Goal: Check status: Check status

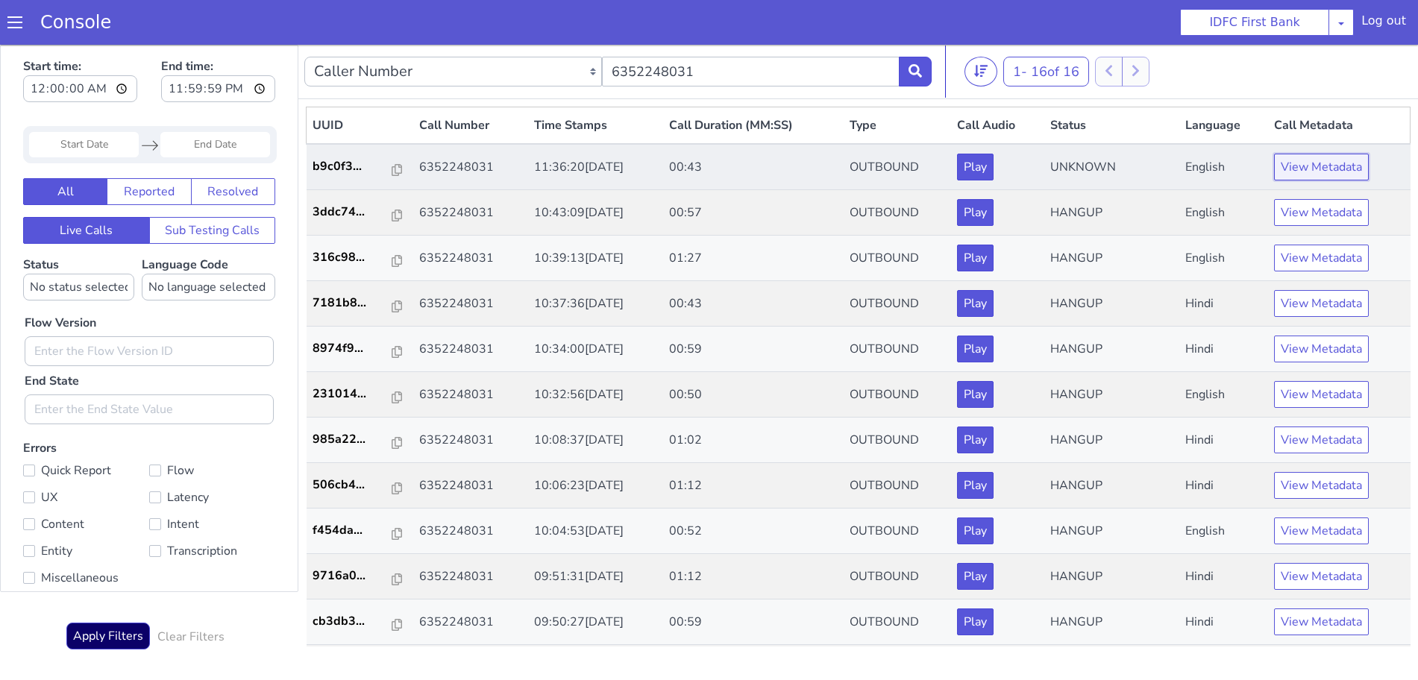
click at [1318, 169] on button "View Metadata" at bounding box center [1321, 167] width 95 height 27
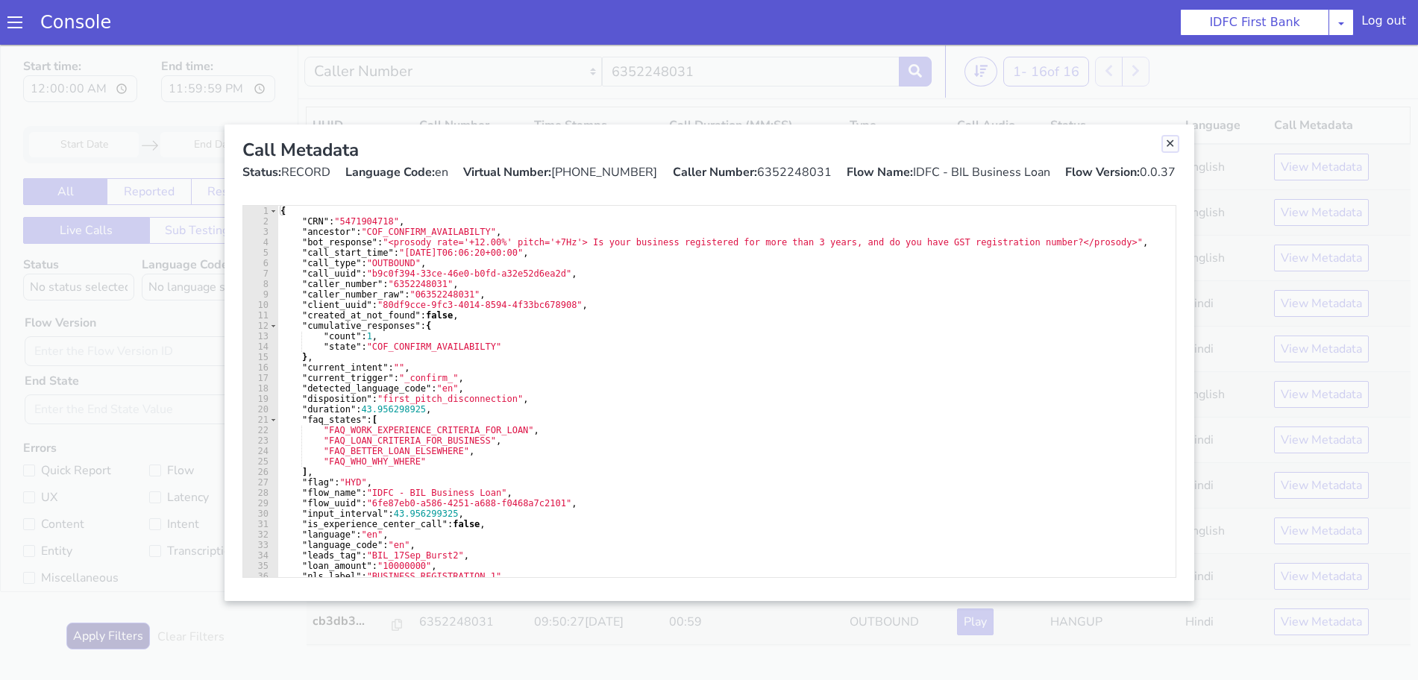
click at [1172, 145] on link "Close" at bounding box center [1170, 143] width 15 height 15
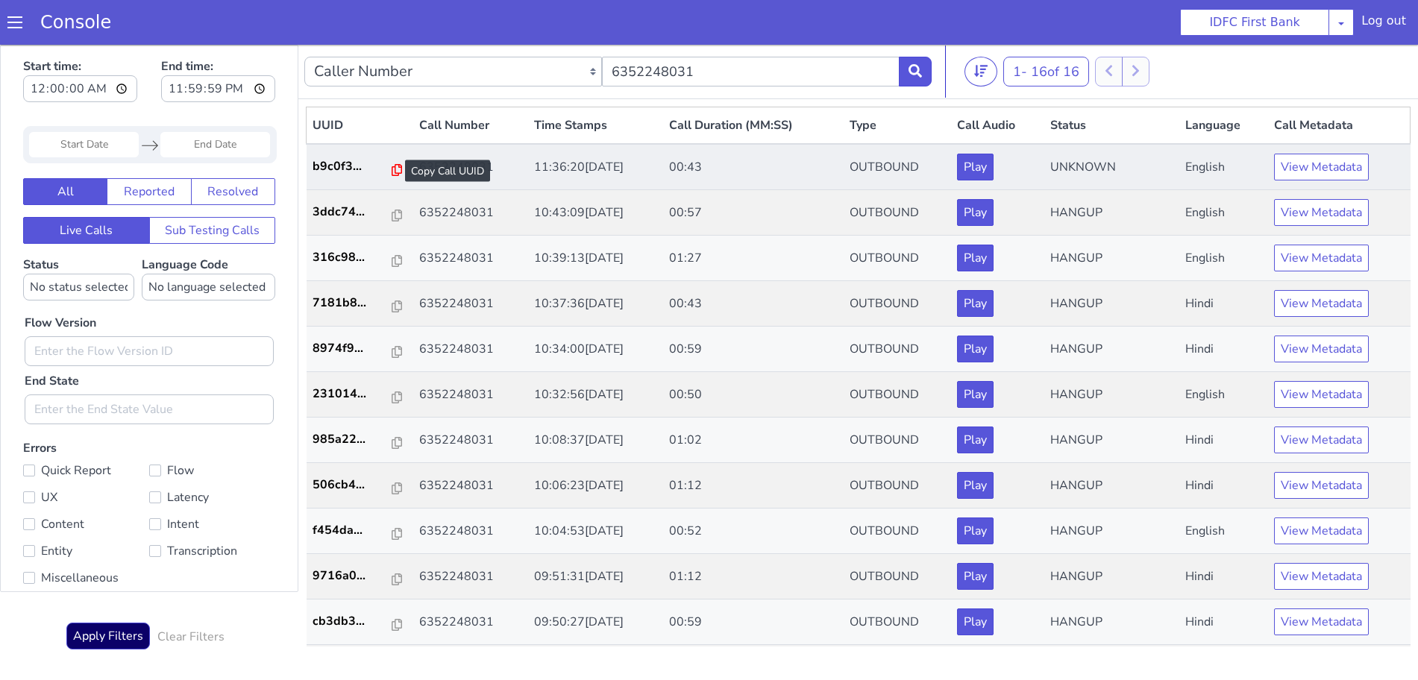
click at [392, 170] on icon at bounding box center [397, 170] width 10 height 12
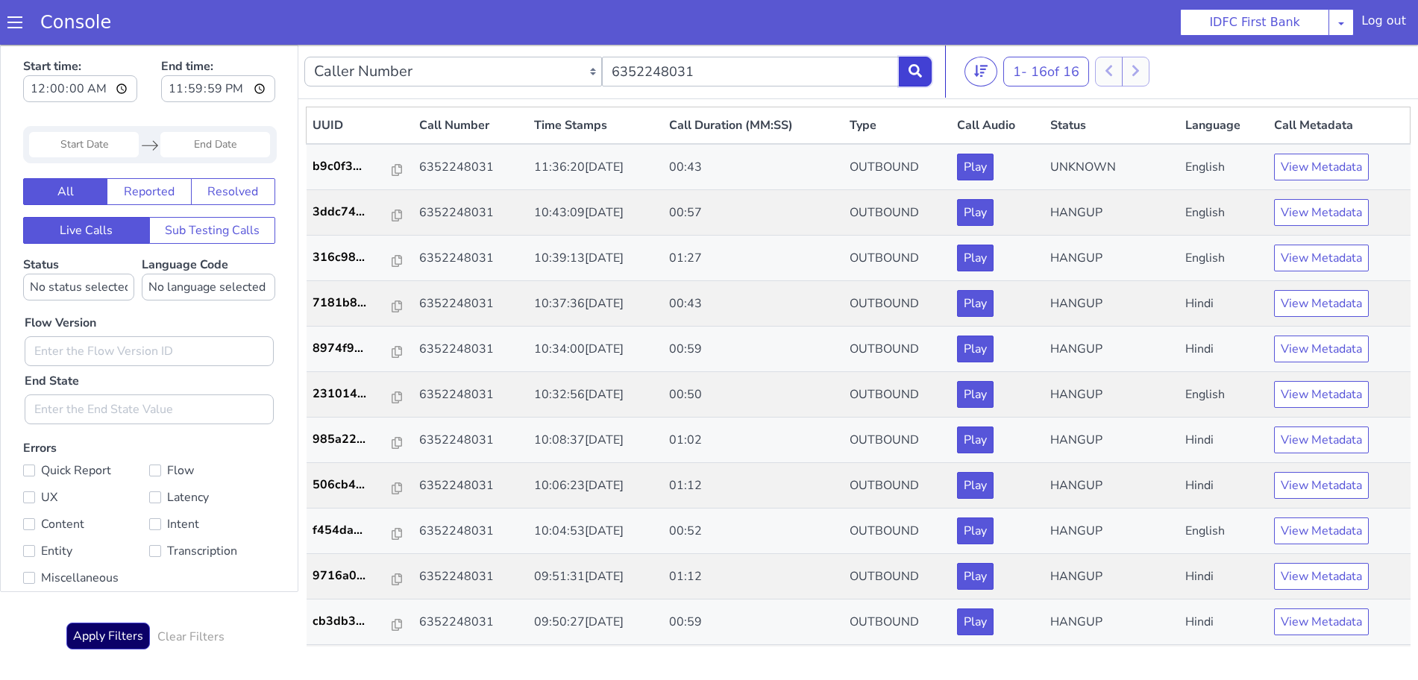
click at [914, 79] on button at bounding box center [915, 72] width 33 height 30
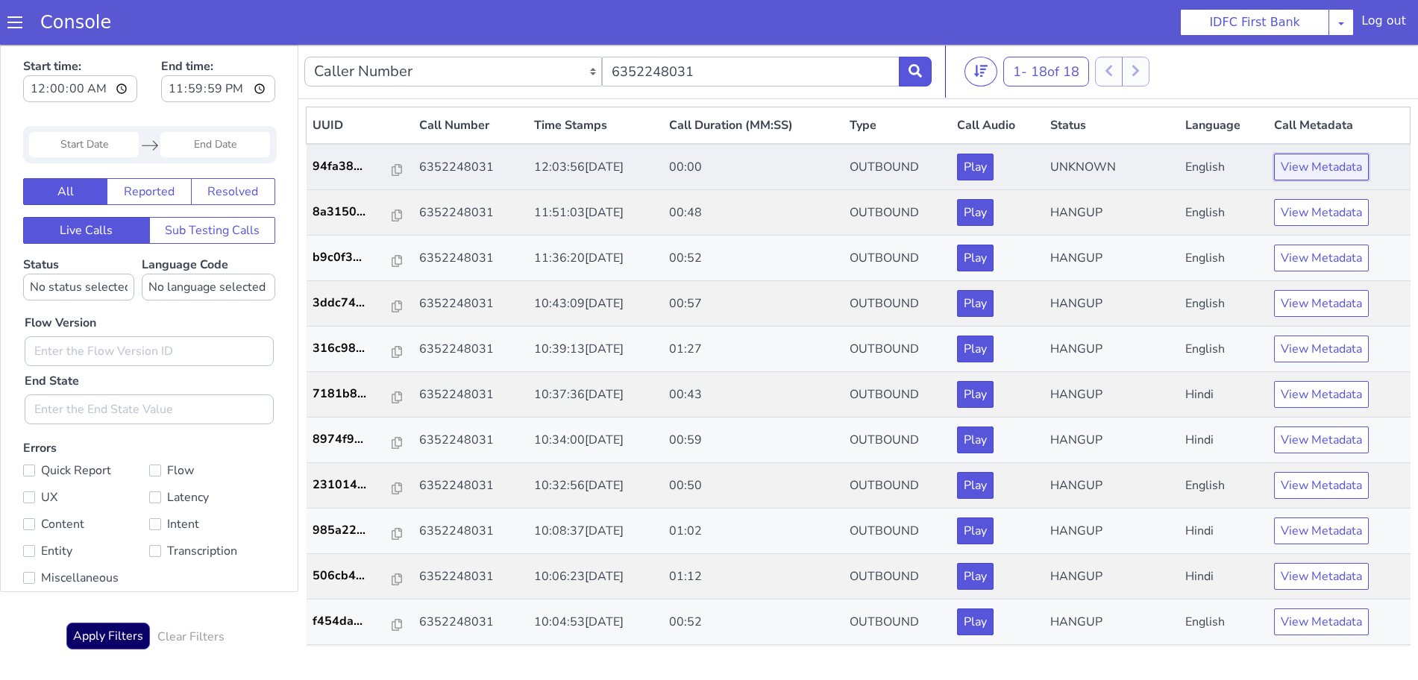
click at [1338, 168] on button "View Metadata" at bounding box center [1321, 167] width 95 height 27
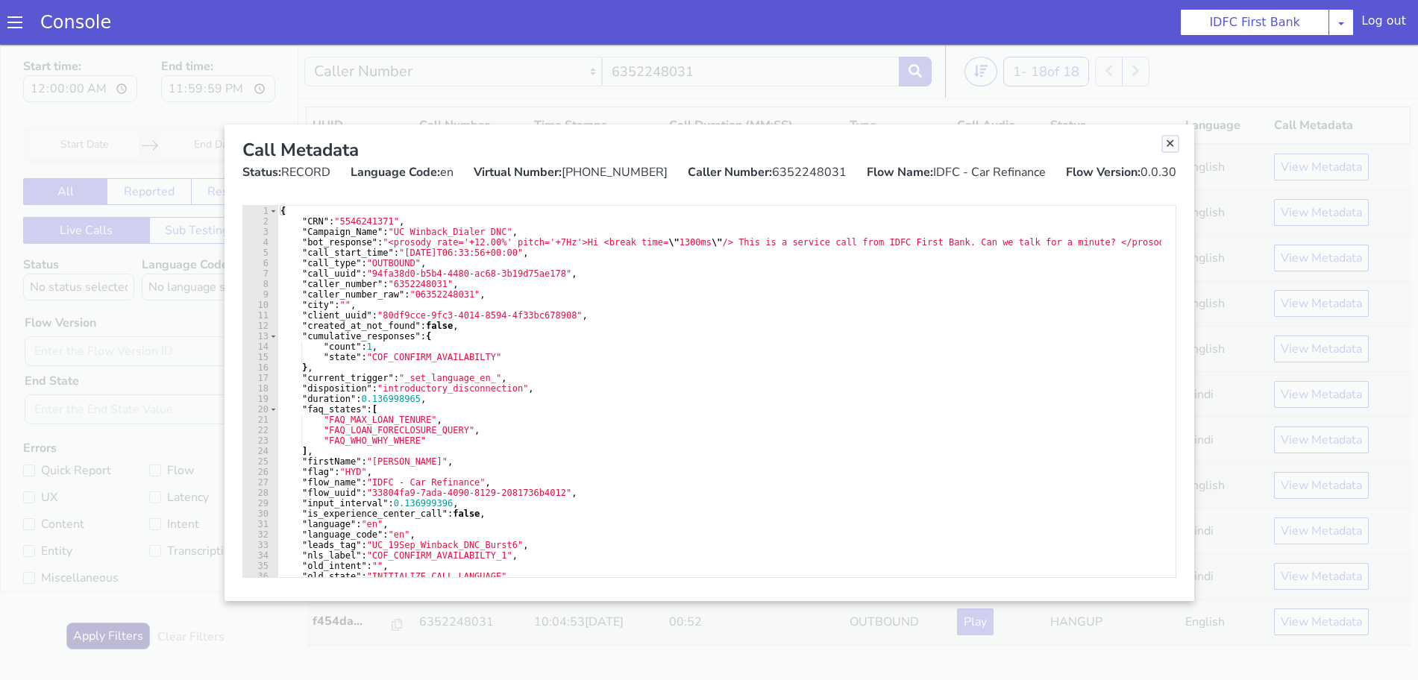
drag, startPoint x: 1170, startPoint y: 141, endPoint x: 1031, endPoint y: 116, distance: 141.6
click at [1170, 142] on link "Close" at bounding box center [1170, 143] width 15 height 15
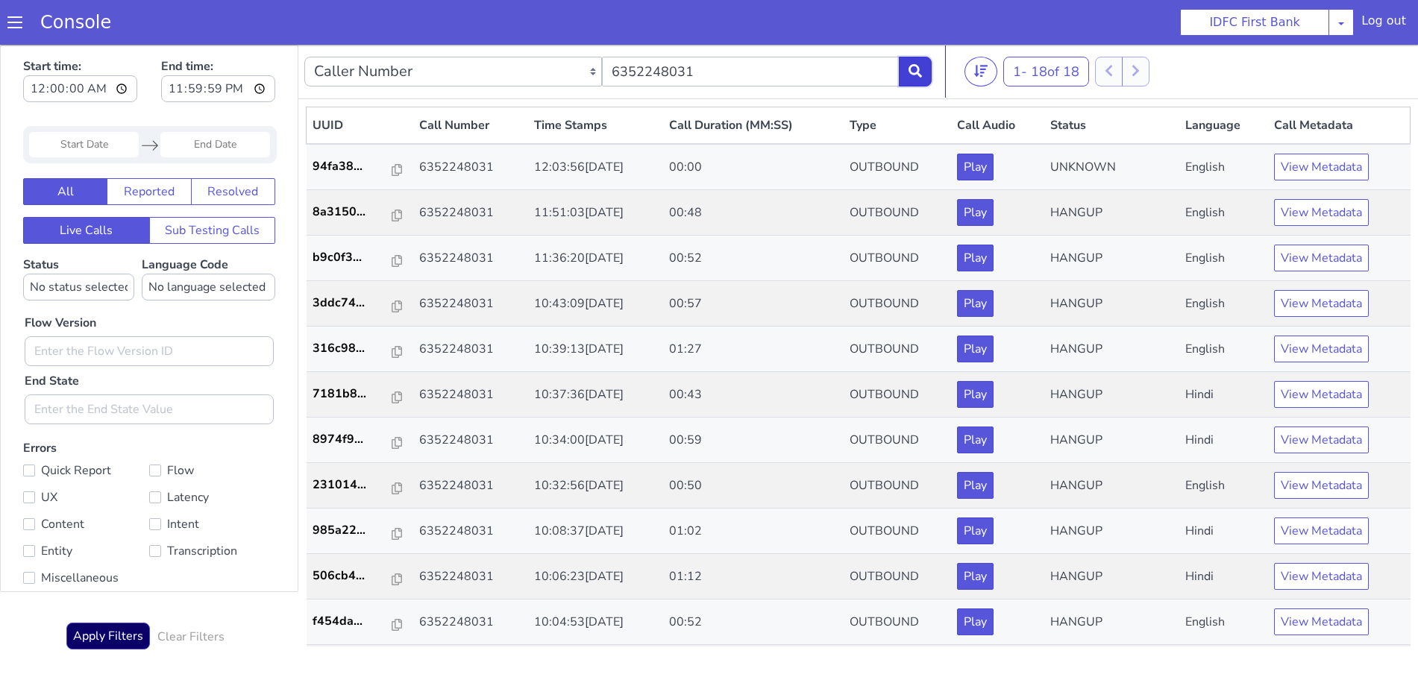
click at [913, 67] on icon at bounding box center [914, 70] width 13 height 13
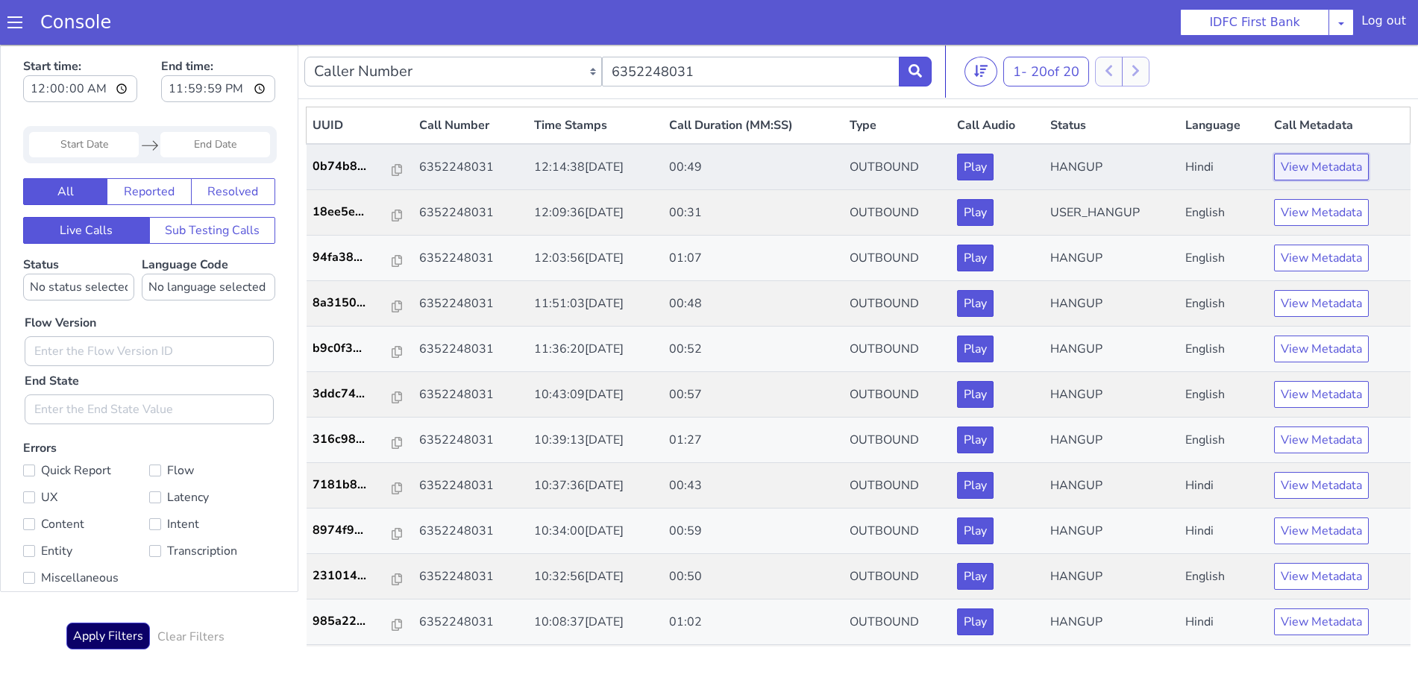
click at [1281, 161] on button "View Metadata" at bounding box center [1321, 167] width 95 height 27
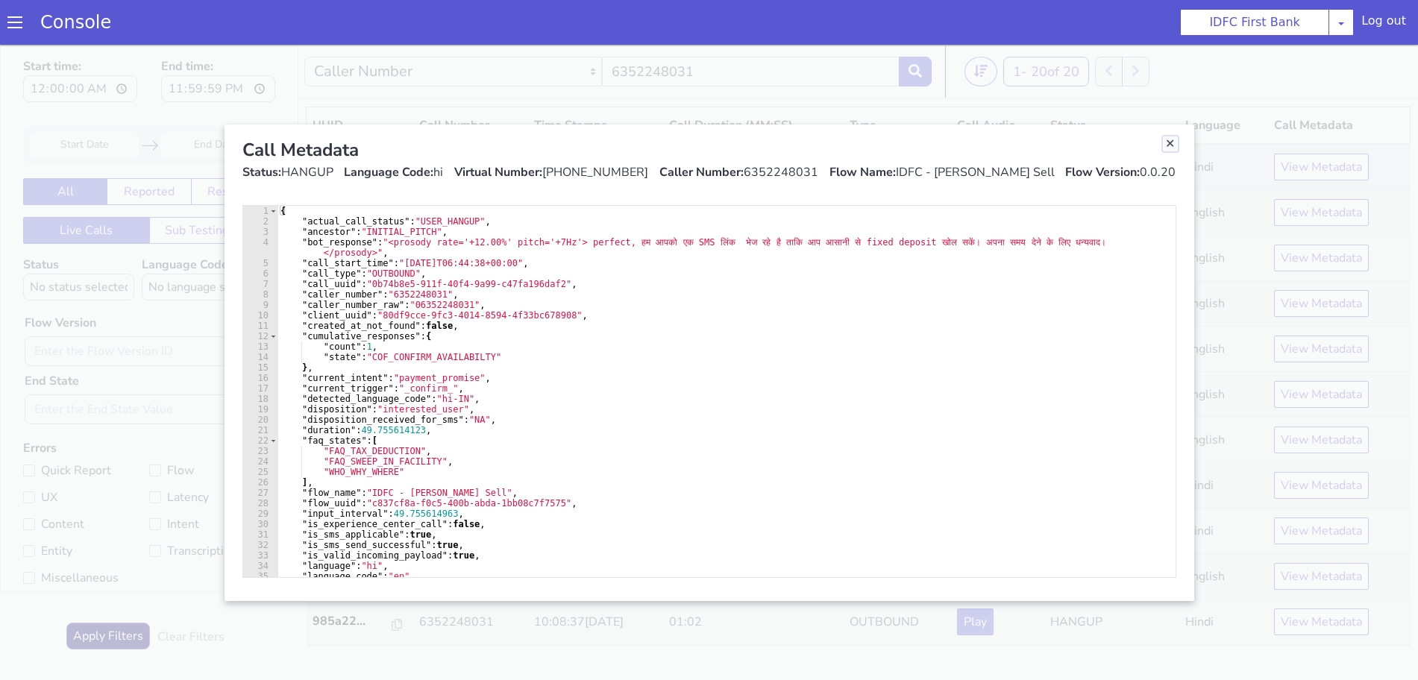
drag, startPoint x: 1169, startPoint y: 144, endPoint x: 1160, endPoint y: 151, distance: 12.2
click at [1169, 144] on link "Close" at bounding box center [1170, 143] width 15 height 15
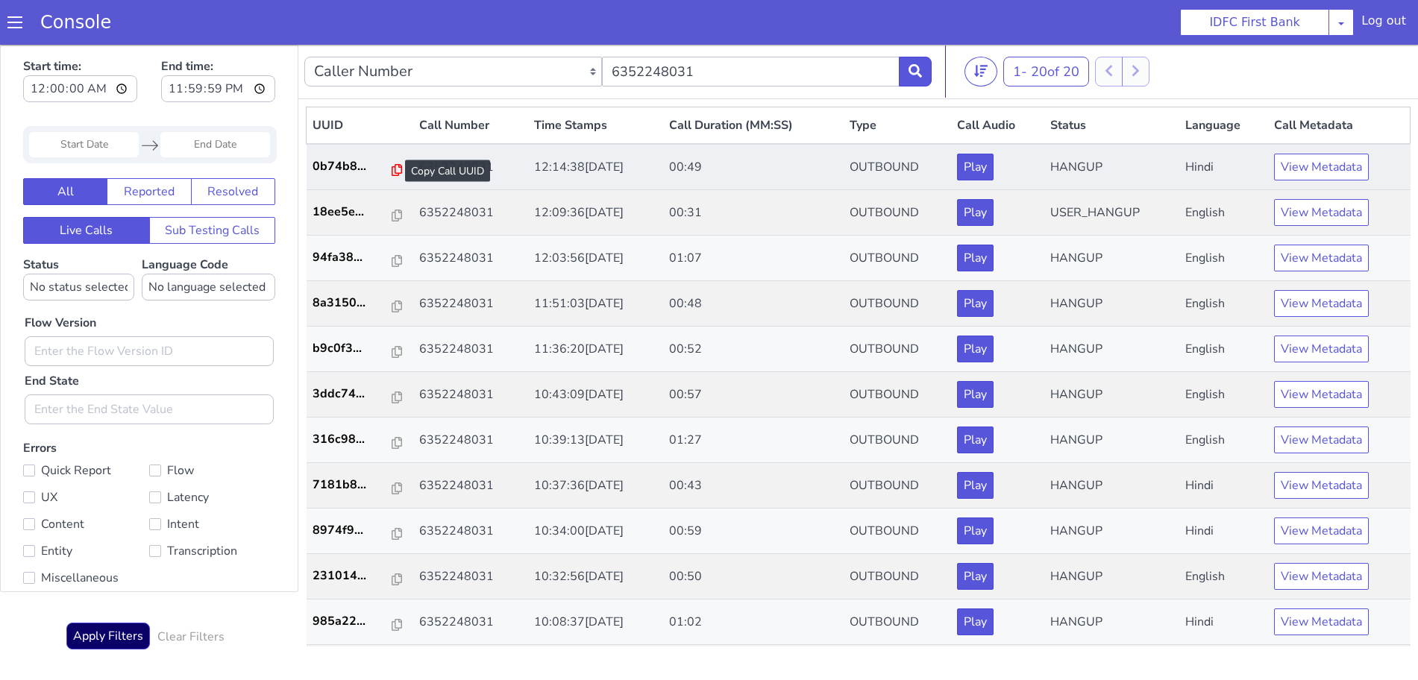
click at [392, 171] on icon at bounding box center [397, 170] width 10 height 12
